Goal: Transaction & Acquisition: Subscribe to service/newsletter

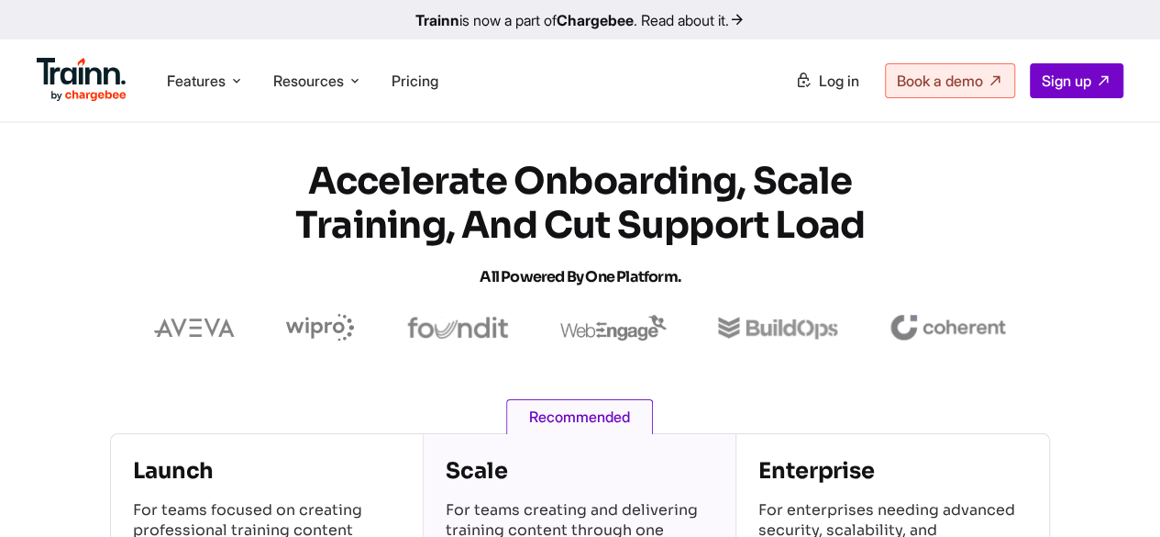
click at [1089, 227] on section "Accelerate Onboarding, Scale Training, and Cut Support Load All Powered by One …" at bounding box center [580, 251] width 1160 height 182
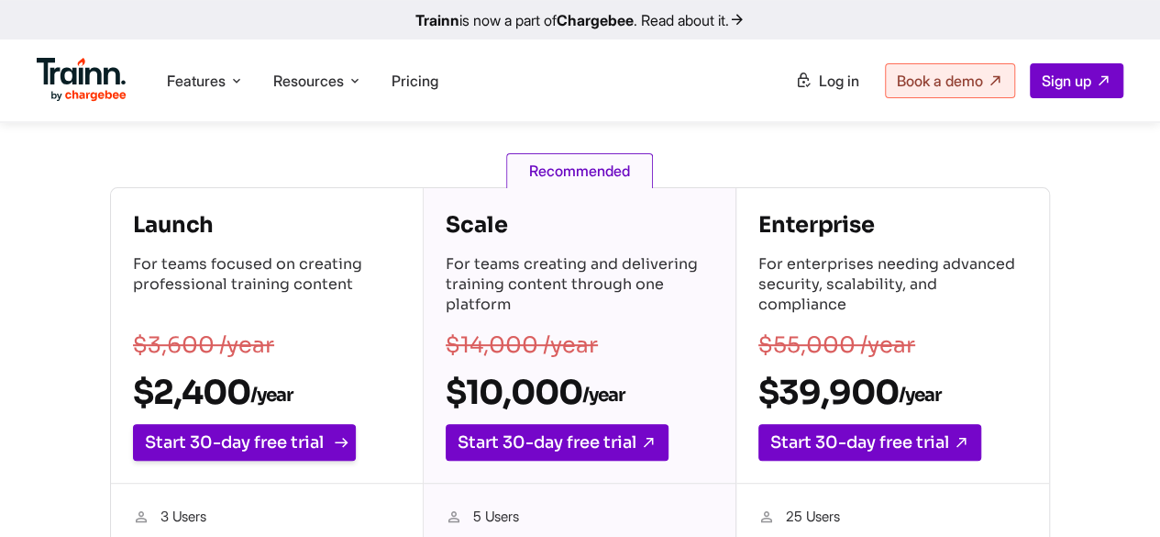
scroll to position [275, 0]
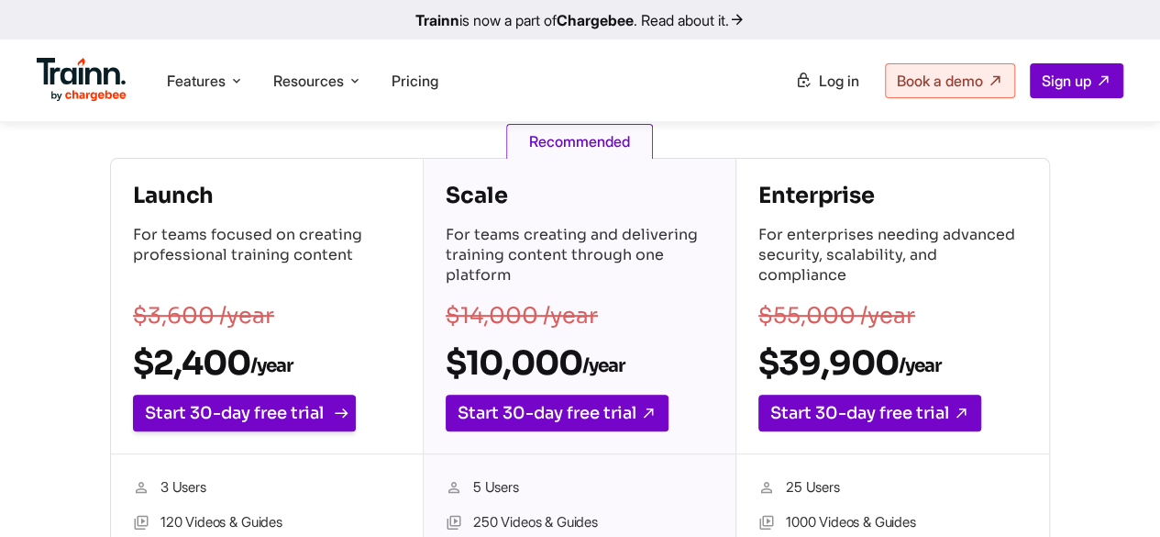
click at [229, 406] on link "Start 30-day free trial" at bounding box center [244, 412] width 223 height 37
click at [32, 278] on section "Launch For teams focused on creating professional training content $3,600 /year…" at bounding box center [580, 522] width 1160 height 729
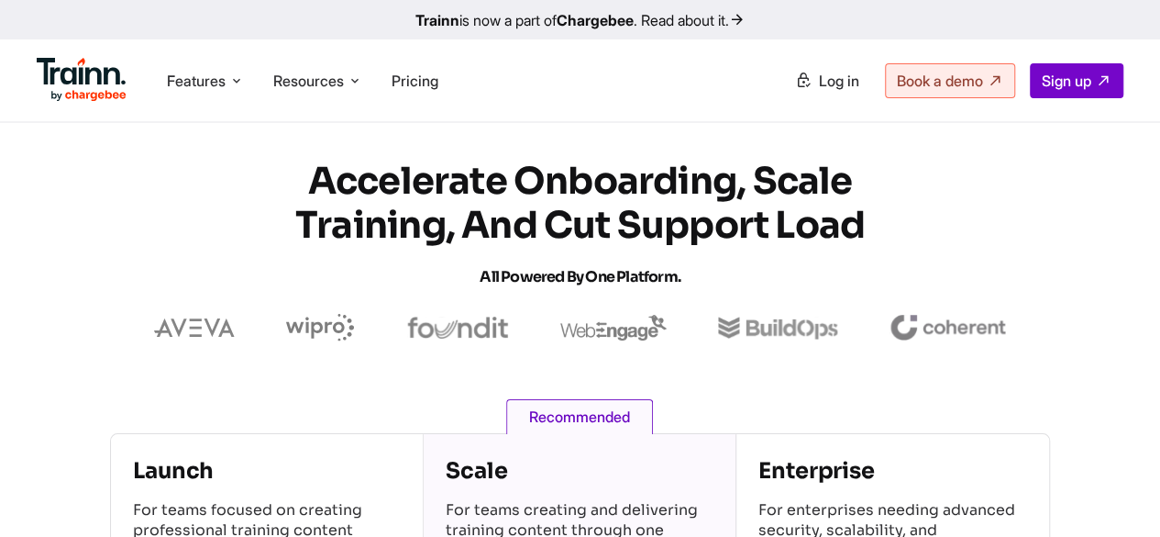
click at [840, 258] on h1 "Accelerate Onboarding, Scale Training, and Cut Support Load All Powered by One …" at bounding box center [580, 229] width 660 height 139
click at [1039, 216] on section "Accelerate Onboarding, Scale Training, and Cut Support Load All Powered by One …" at bounding box center [580, 251] width 1160 height 182
click at [985, 87] on link "Book a demo" at bounding box center [950, 80] width 130 height 35
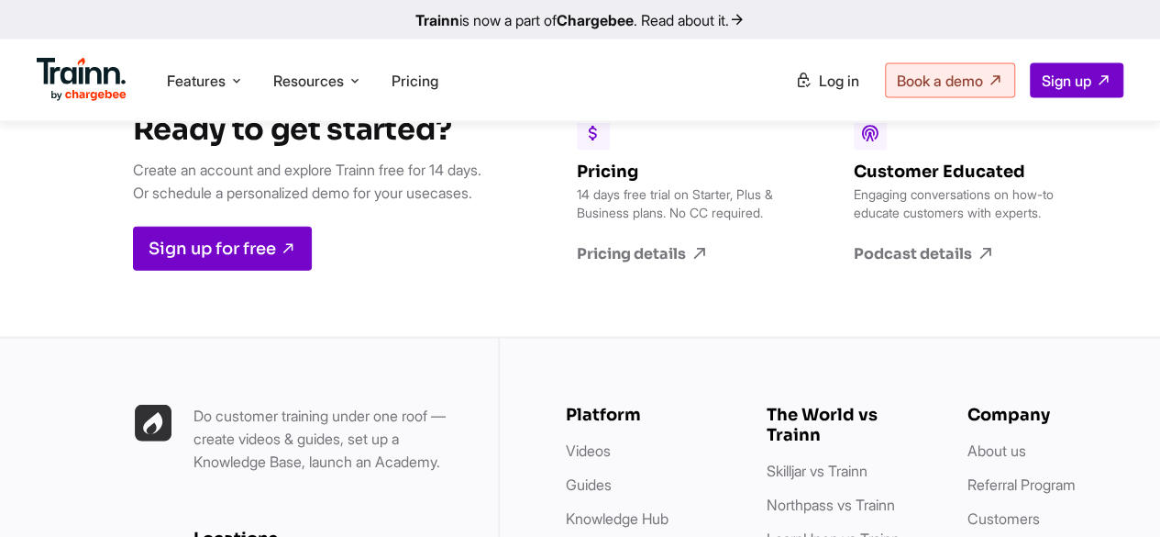
scroll to position [5411, 0]
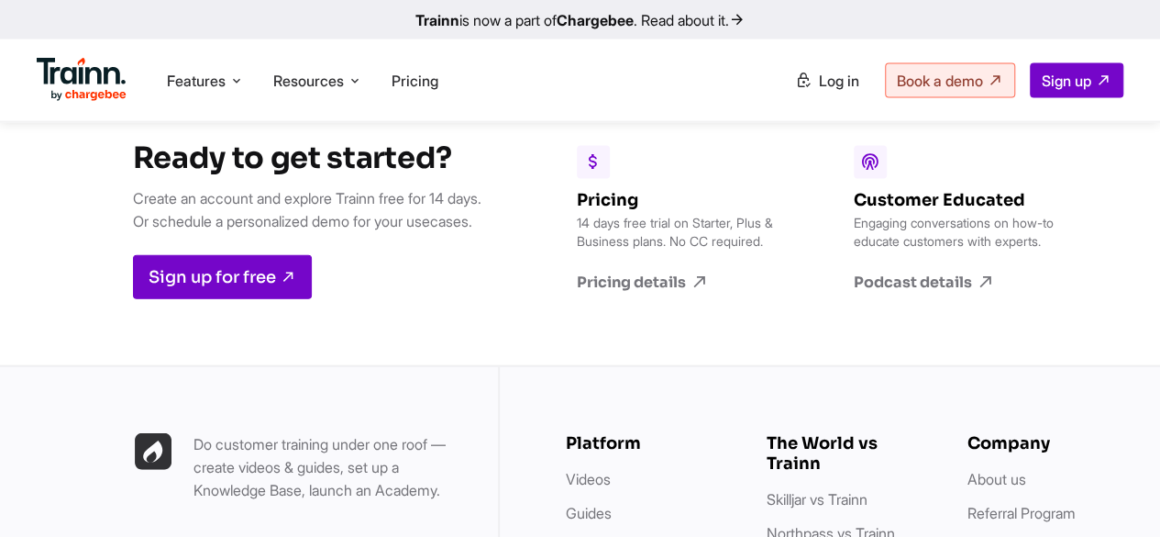
click at [710, 365] on div "Pricing 14 days free trial on Starter, Plus & Business plans. No CC required. P…" at bounding box center [802, 219] width 583 height 292
click at [282, 288] on icon at bounding box center [293, 276] width 23 height 23
drag, startPoint x: 935, startPoint y: 167, endPoint x: 926, endPoint y: 143, distance: 25.2
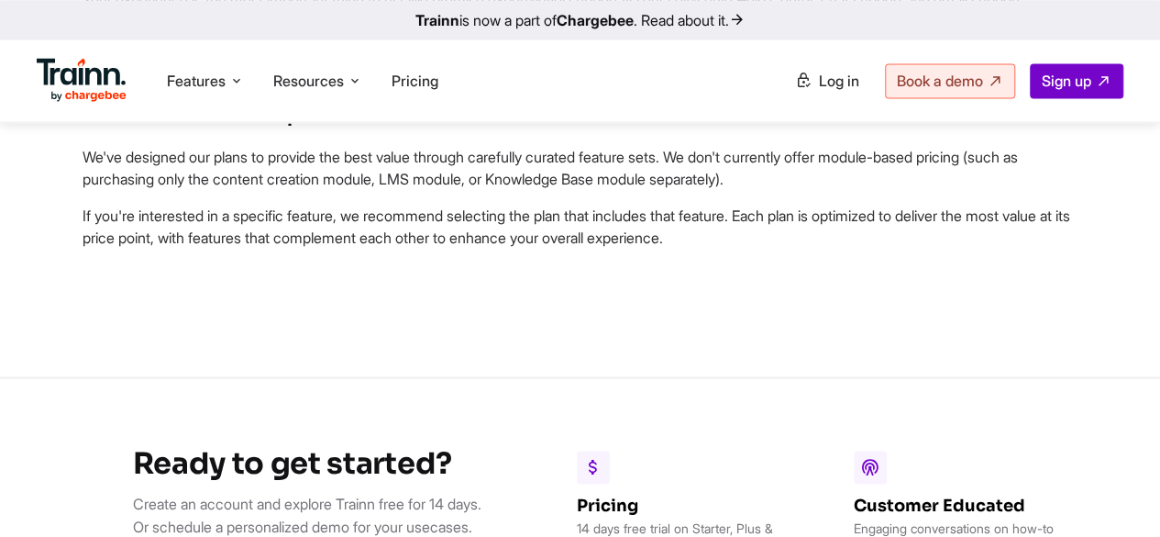
scroll to position [5136, 0]
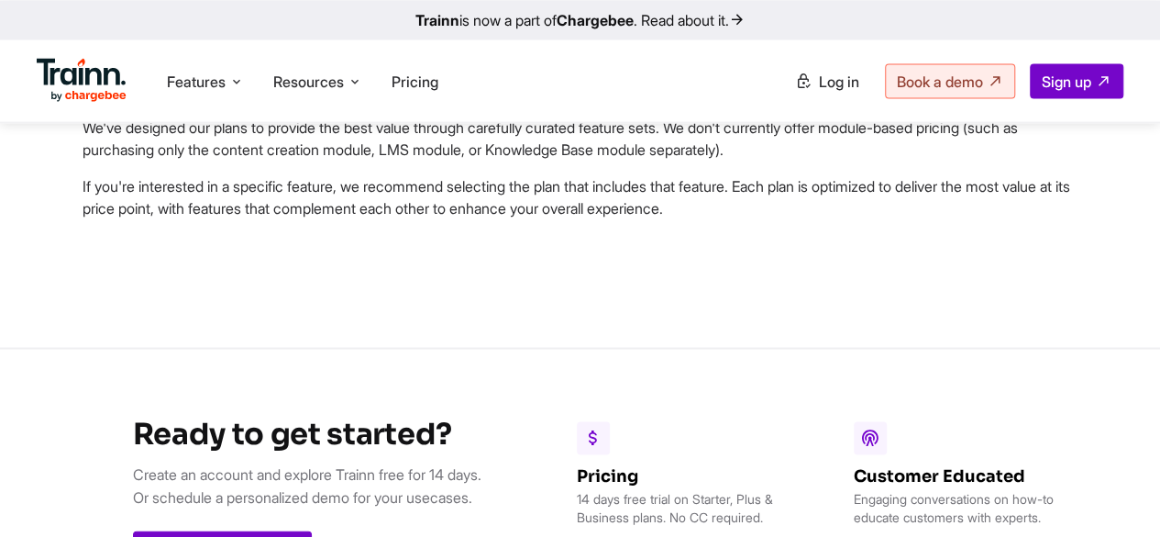
drag, startPoint x: 85, startPoint y: 230, endPoint x: 813, endPoint y: 314, distance: 733.0
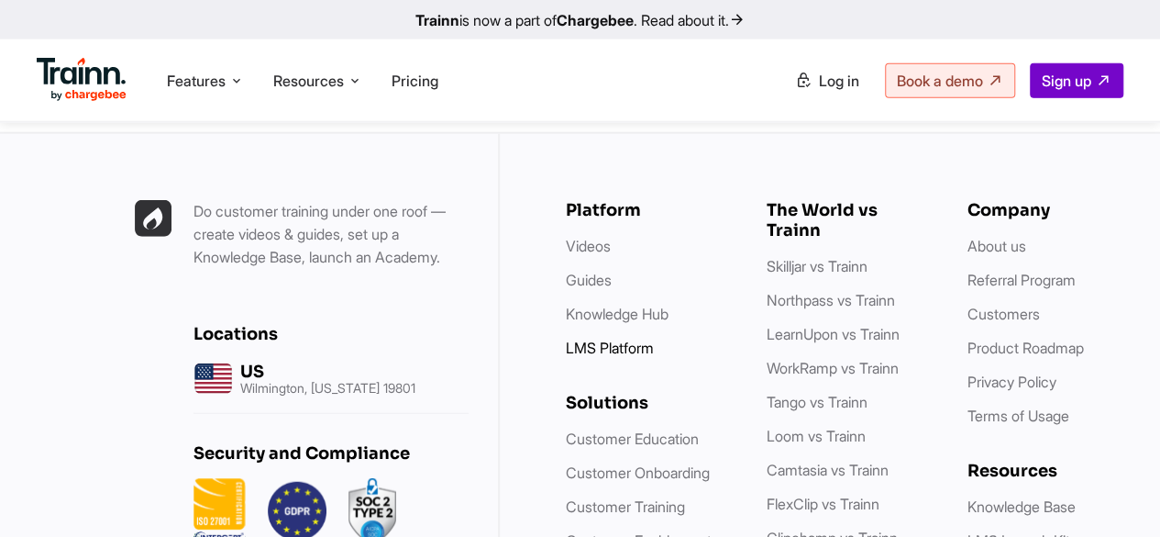
scroll to position [5411, 0]
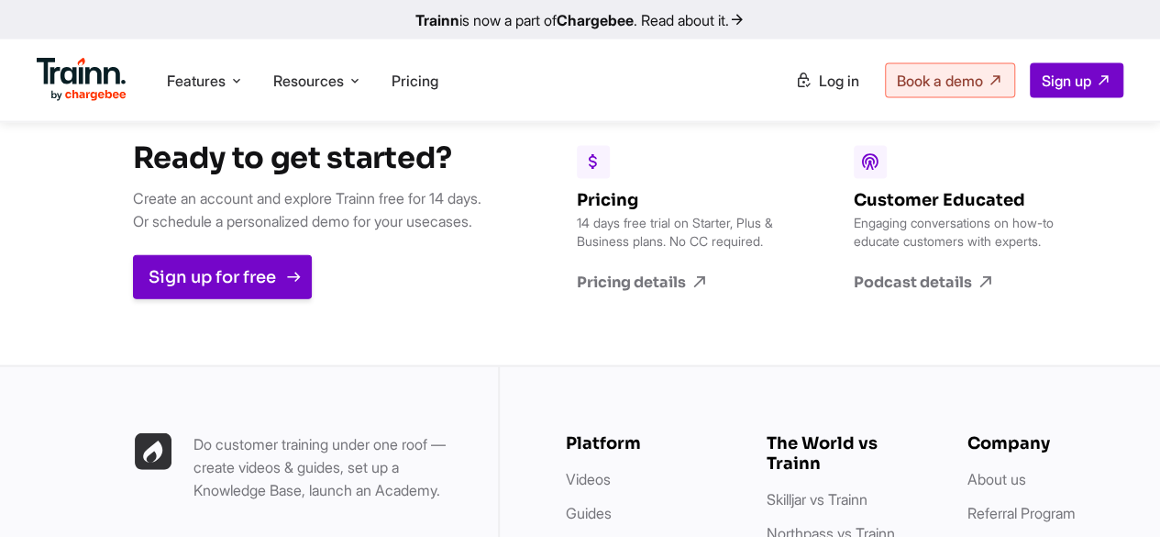
click at [255, 299] on link "Sign up for free" at bounding box center [222, 277] width 179 height 44
